Goal: Information Seeking & Learning: Find specific fact

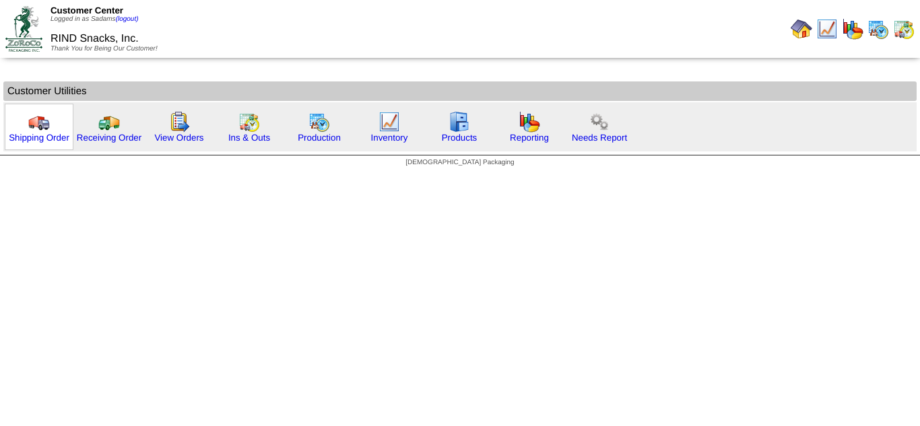
click at [38, 144] on div "Shipping Order" at bounding box center [39, 127] width 69 height 46
click at [49, 137] on link "Shipping Order" at bounding box center [39, 138] width 61 height 10
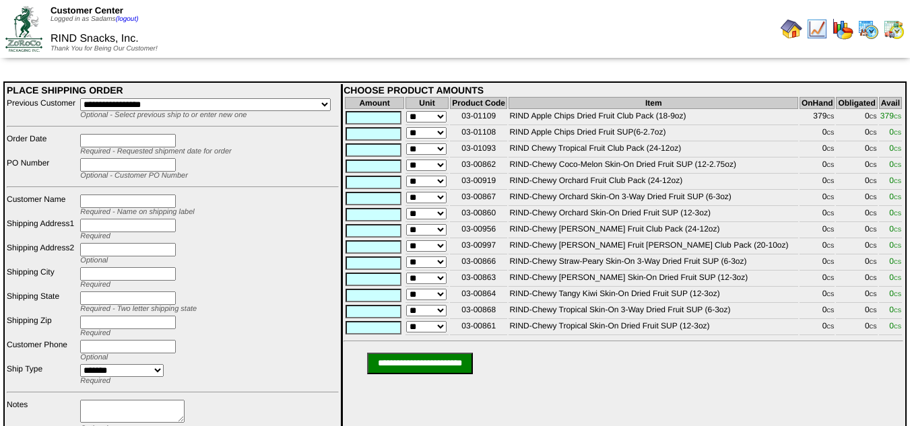
click at [792, 25] on img at bounding box center [792, 29] width 22 height 22
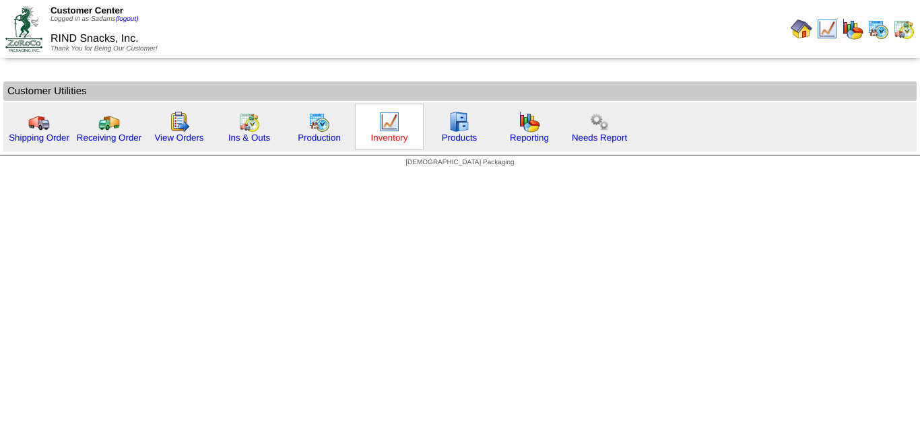
click at [395, 137] on link "Inventory" at bounding box center [389, 138] width 37 height 10
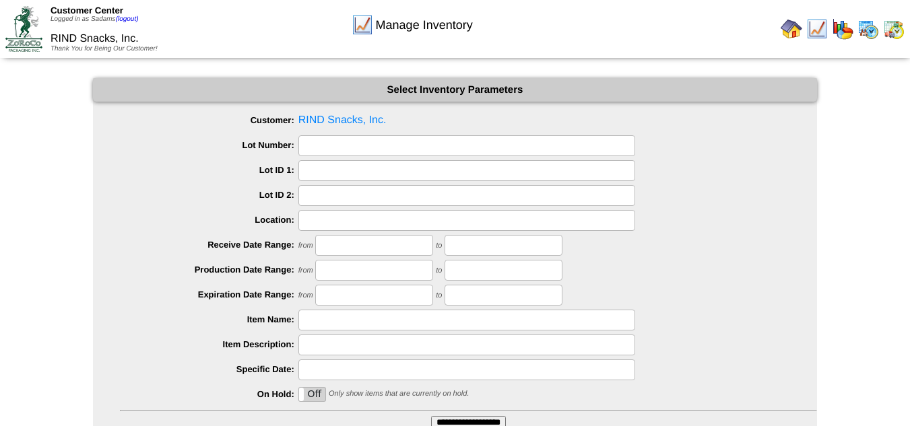
scroll to position [108, 0]
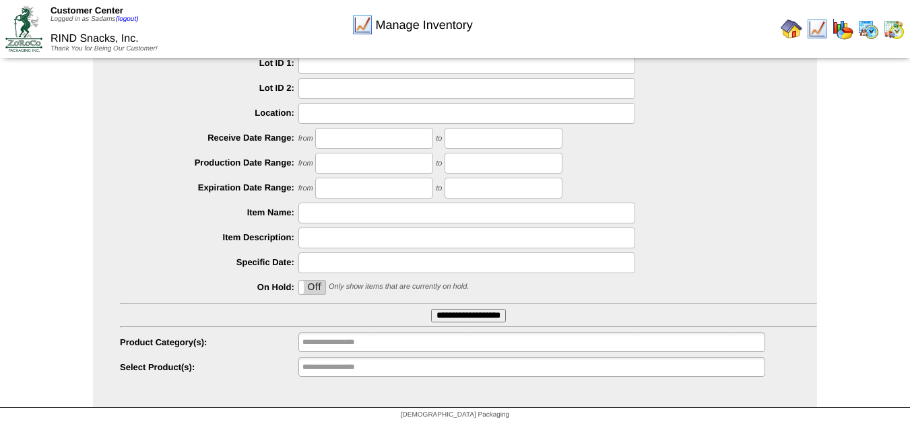
click at [479, 313] on input "**********" at bounding box center [468, 315] width 75 height 13
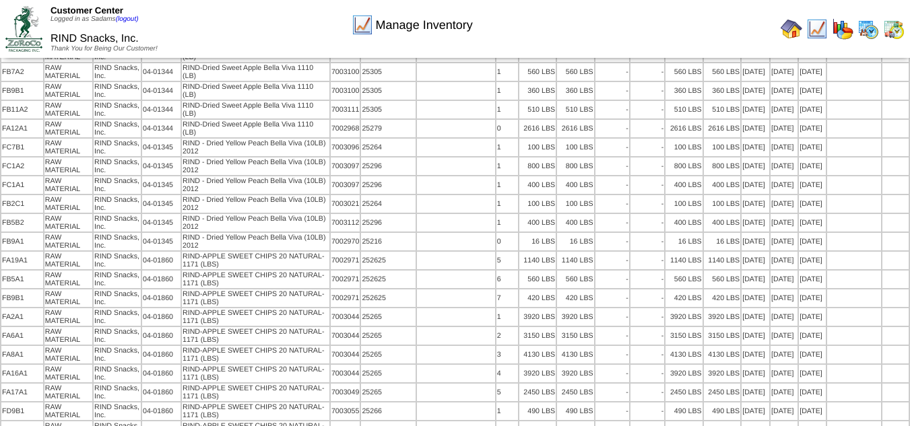
scroll to position [1450, 0]
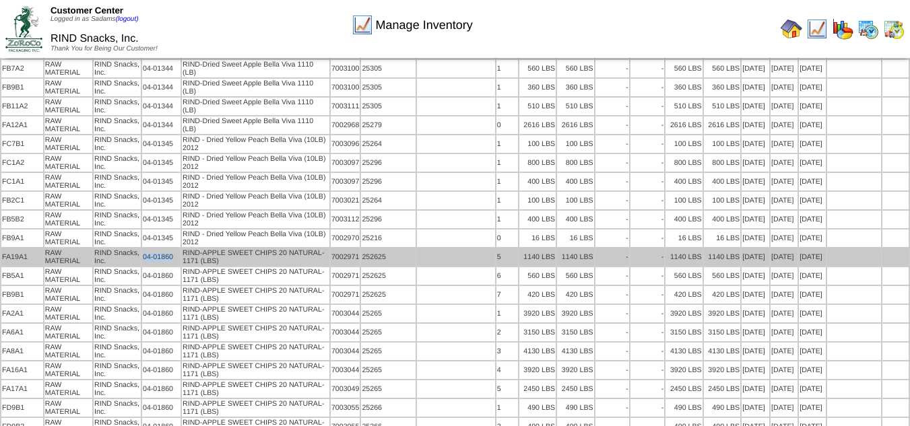
drag, startPoint x: 179, startPoint y: 265, endPoint x: 146, endPoint y: 266, distance: 33.7
click at [146, 266] on td "04-01860" at bounding box center [161, 258] width 38 height 18
copy td "04-01860"
